Goal: Consume media (video, audio)

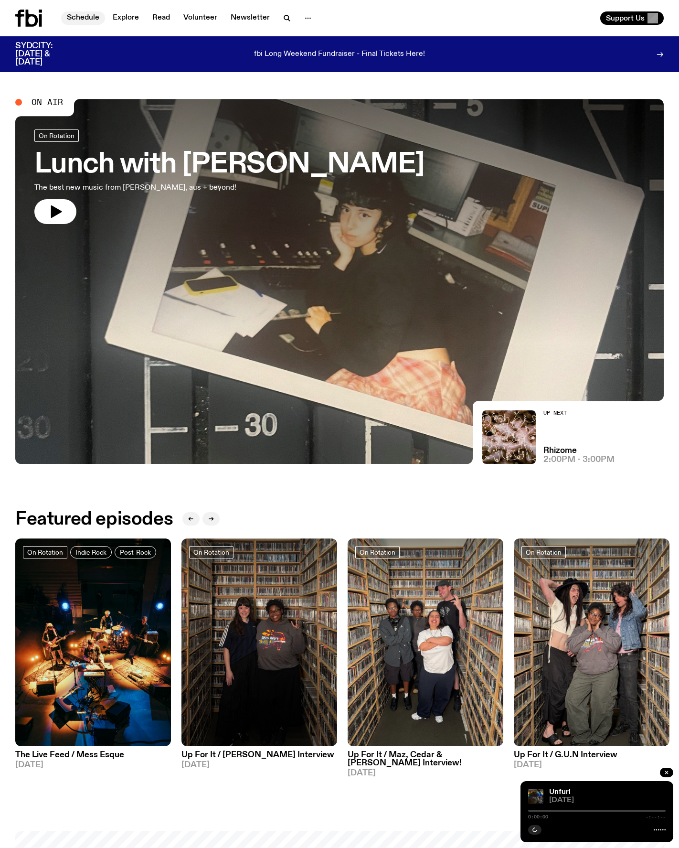
click at [77, 14] on link "Schedule" at bounding box center [83, 17] width 44 height 13
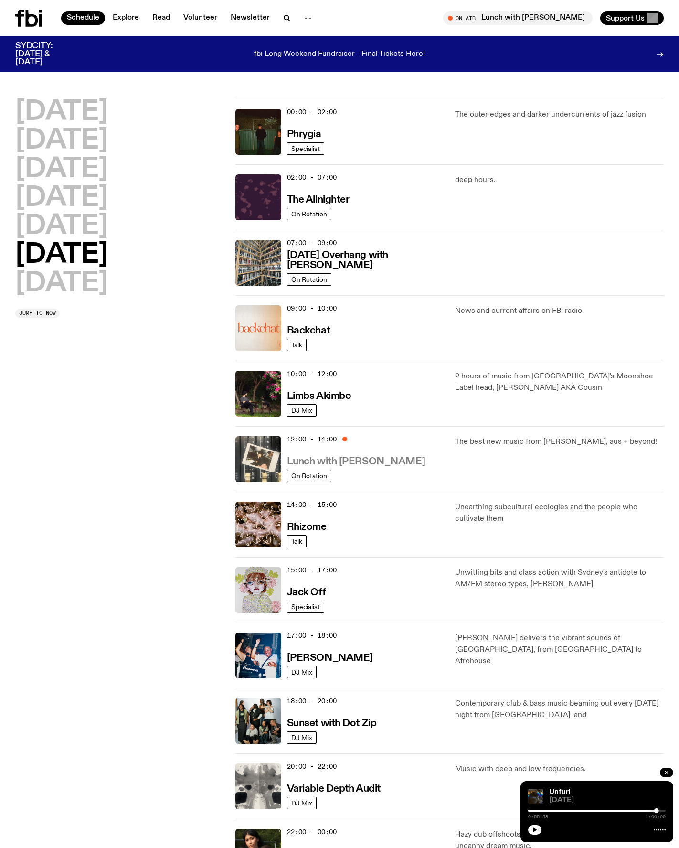
click at [324, 458] on h3 "Lunch with [PERSON_NAME]" at bounding box center [356, 462] width 138 height 10
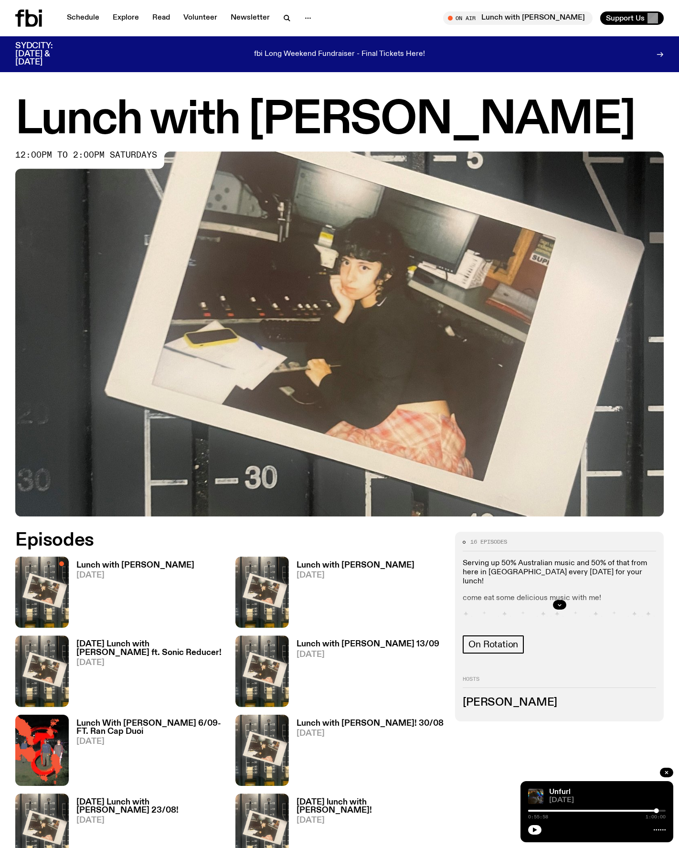
click at [141, 561] on h3 "Lunch with [PERSON_NAME]" at bounding box center [135, 565] width 118 height 8
